Goal: Task Accomplishment & Management: Use online tool/utility

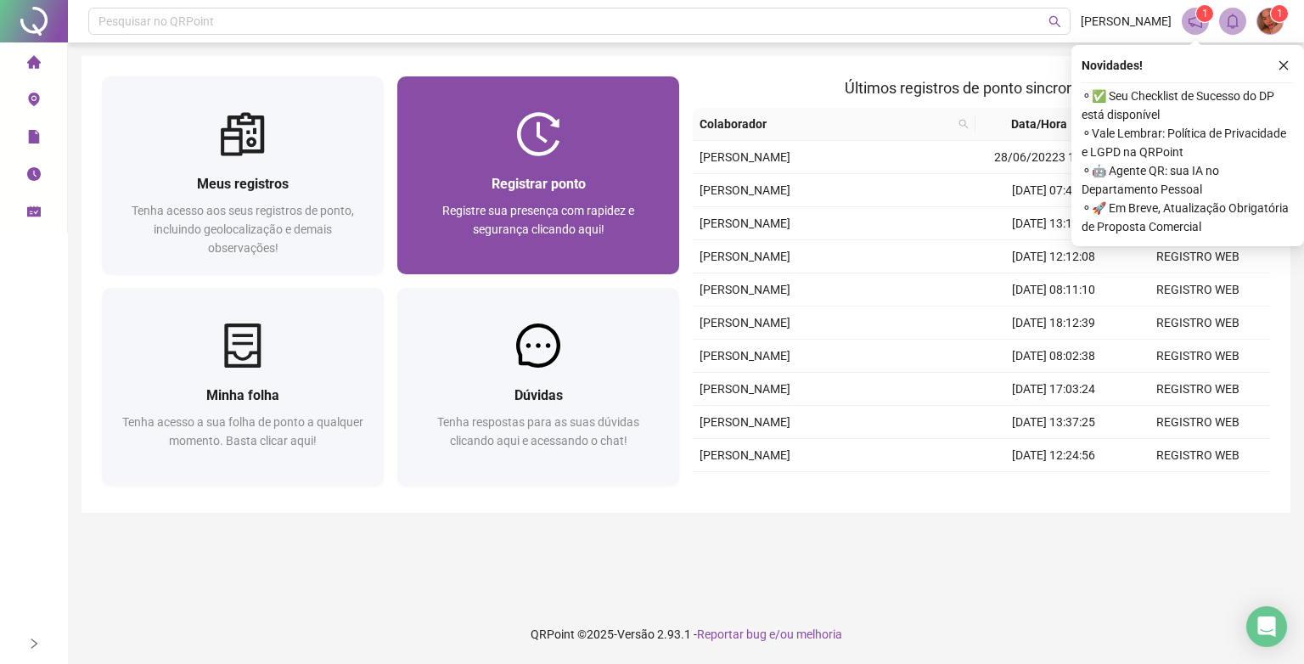
click at [547, 209] on span "Registre sua presença com rapidez e segurança clicando aqui!" at bounding box center [538, 220] width 192 height 32
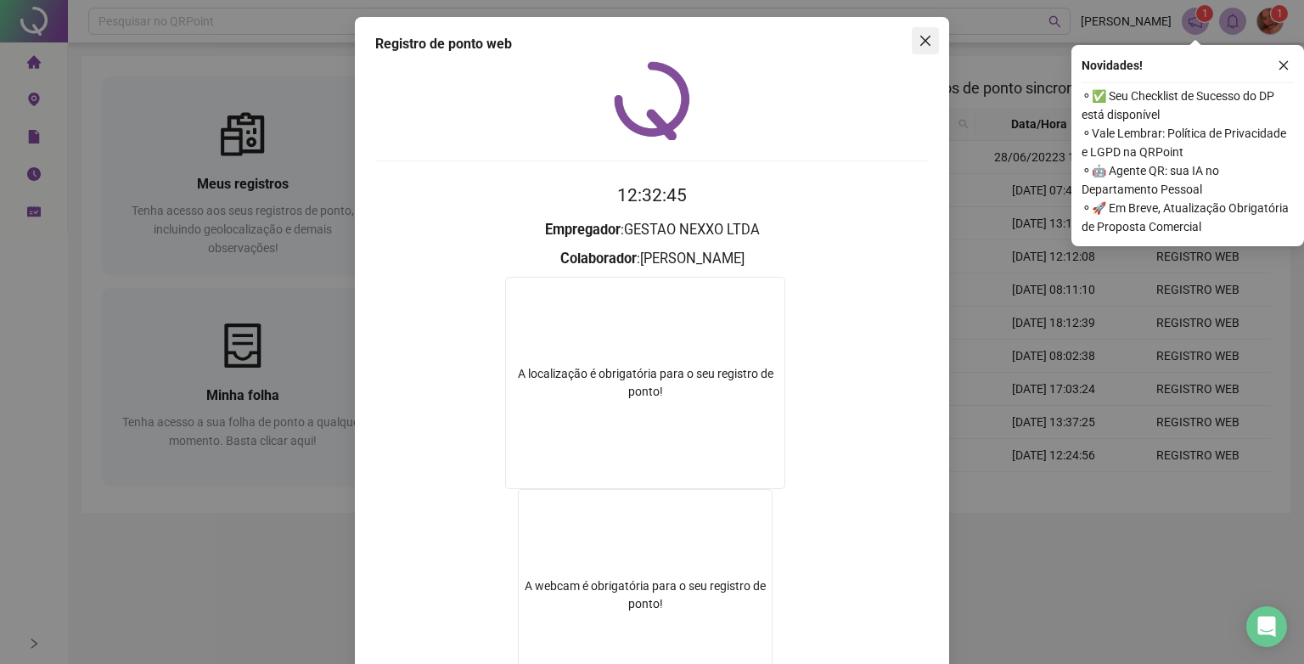
click at [921, 39] on icon "close" at bounding box center [925, 41] width 14 height 14
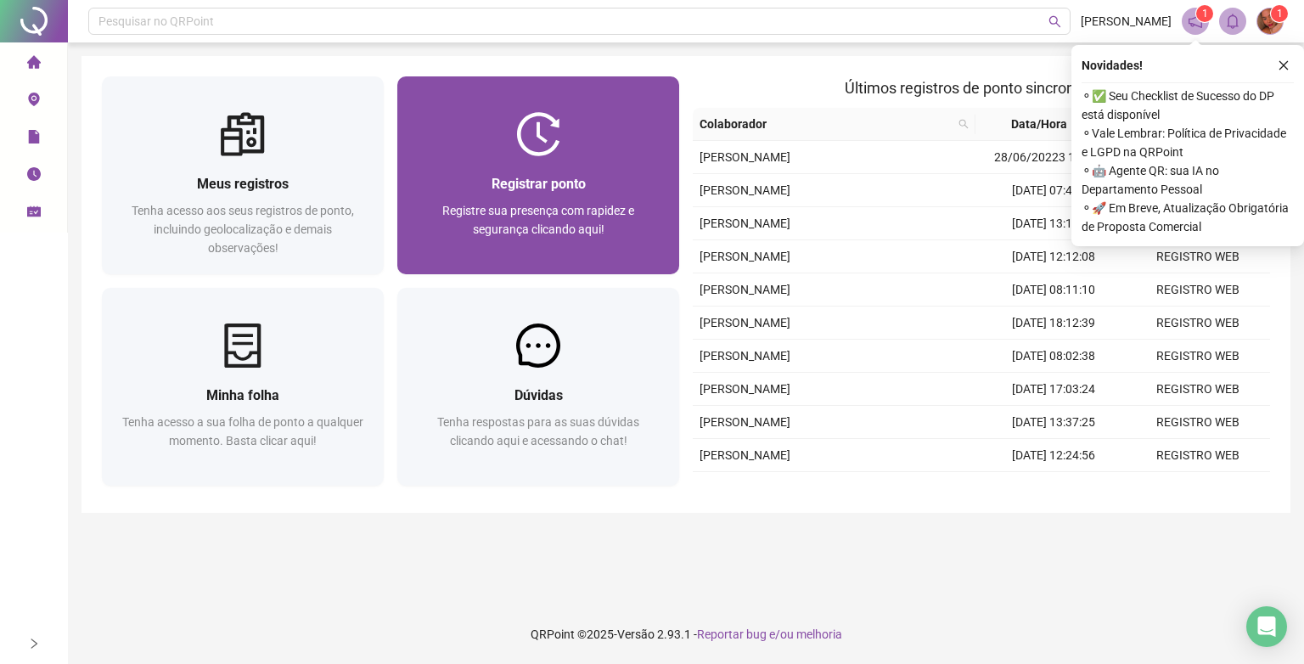
click at [597, 193] on div "Registrar ponto" at bounding box center [538, 183] width 241 height 21
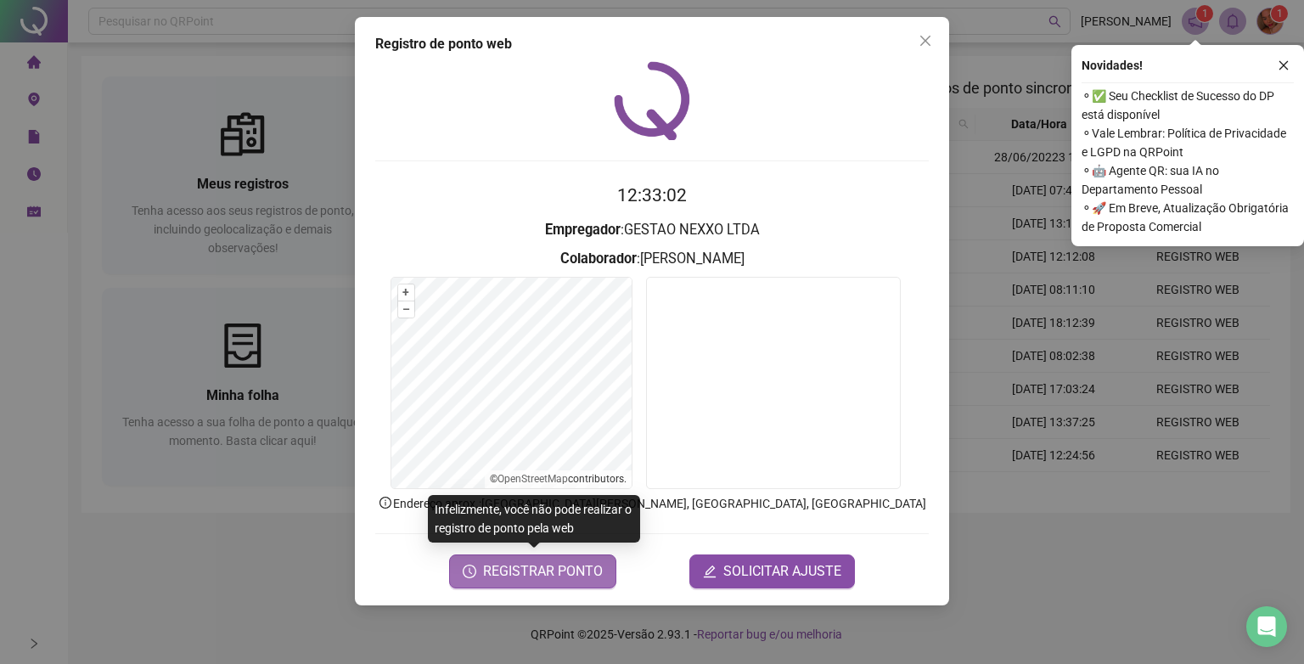
click at [545, 567] on span "REGISTRAR PONTO" at bounding box center [543, 571] width 120 height 20
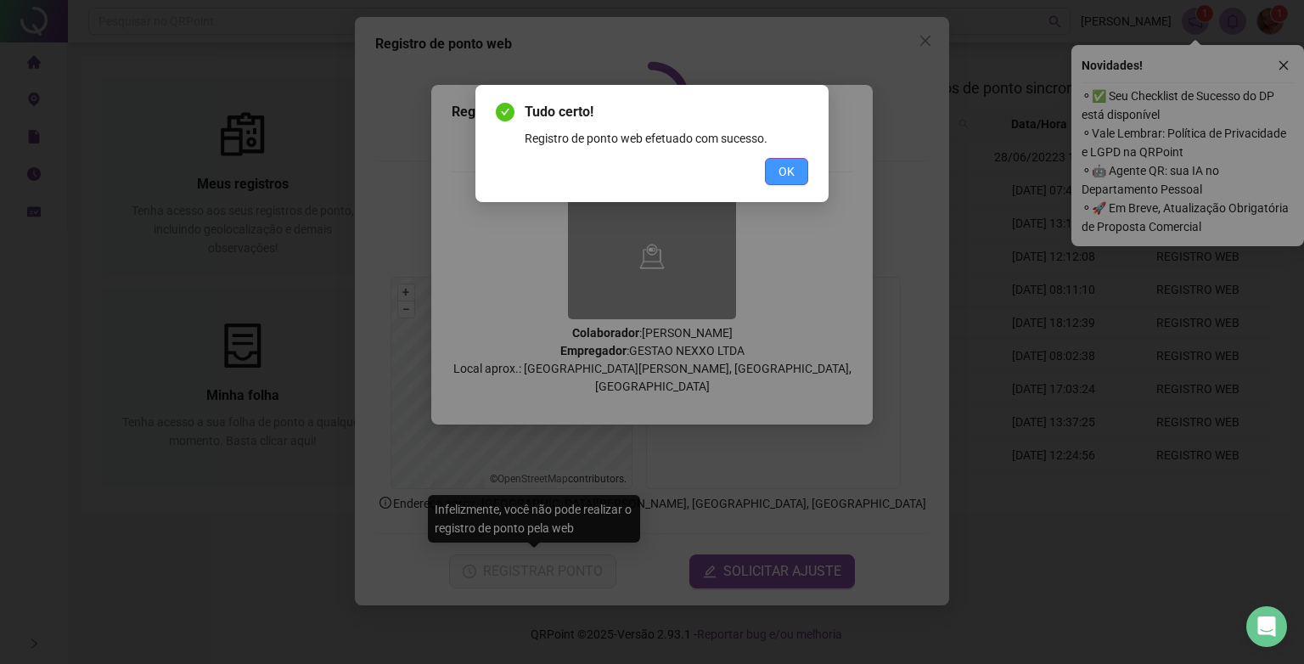
click at [771, 169] on button "OK" at bounding box center [786, 171] width 43 height 27
